Goal: Leave review/rating: Leave review/rating

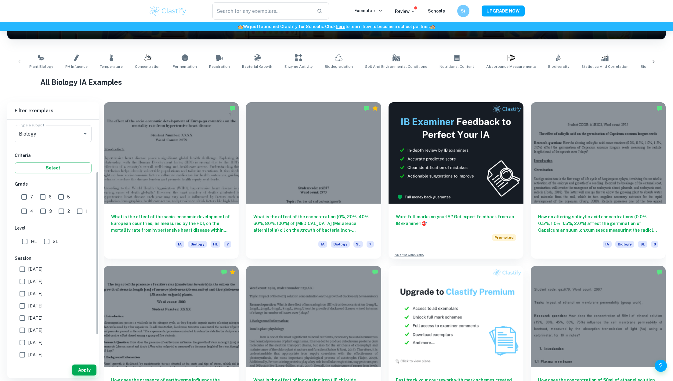
scroll to position [77, 0]
click at [30, 237] on input "HL" at bounding box center [25, 240] width 12 height 12
checkbox input "true"
click at [50, 276] on label "[DATE]" at bounding box center [51, 279] width 71 height 12
click at [28, 276] on input "[DATE]" at bounding box center [22, 279] width 12 height 12
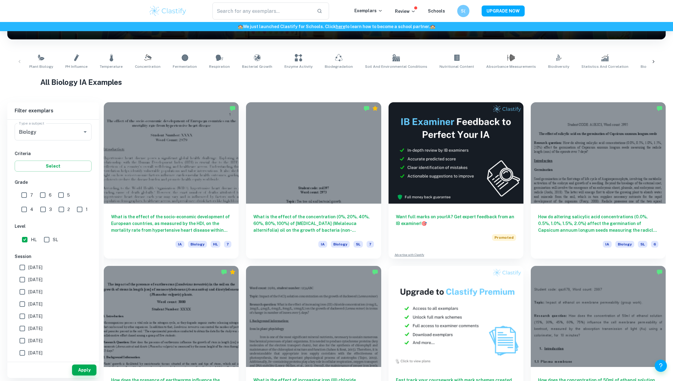
checkbox input "true"
click at [85, 372] on button "Apply" at bounding box center [84, 369] width 24 height 11
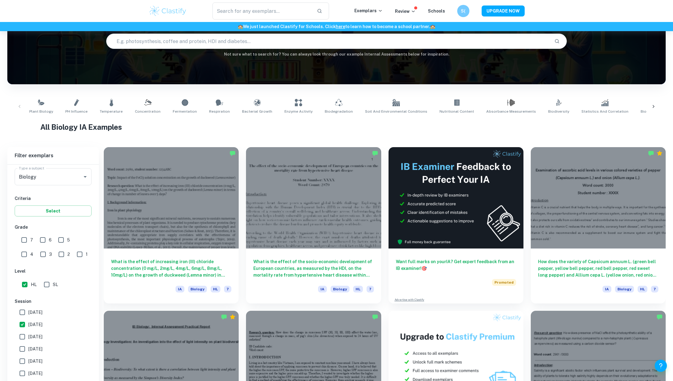
scroll to position [103, 0]
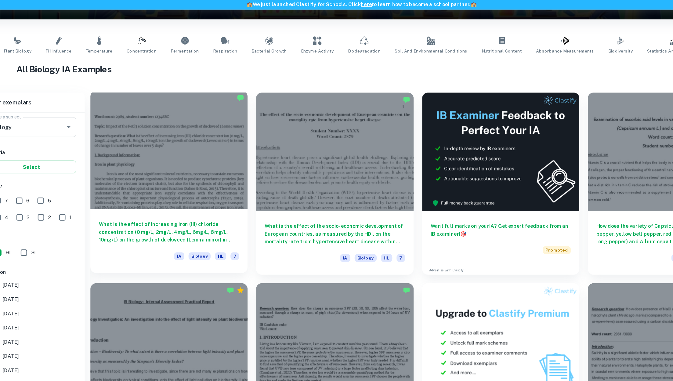
click at [184, 162] on div at bounding box center [171, 151] width 135 height 101
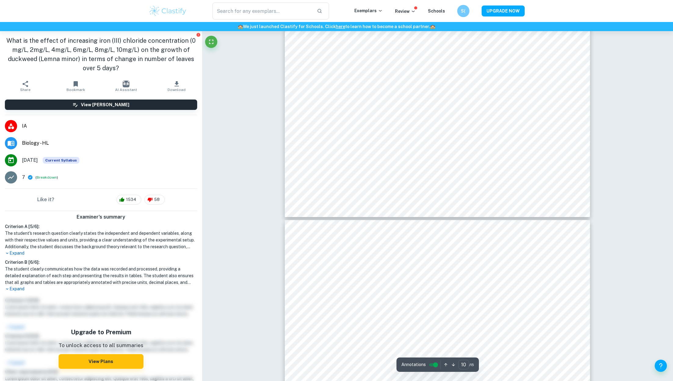
type input "11"
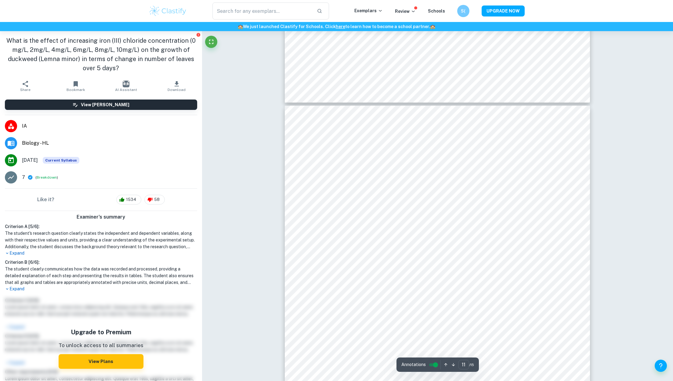
scroll to position [4424, 0]
